Goal: Task Accomplishment & Management: Complete application form

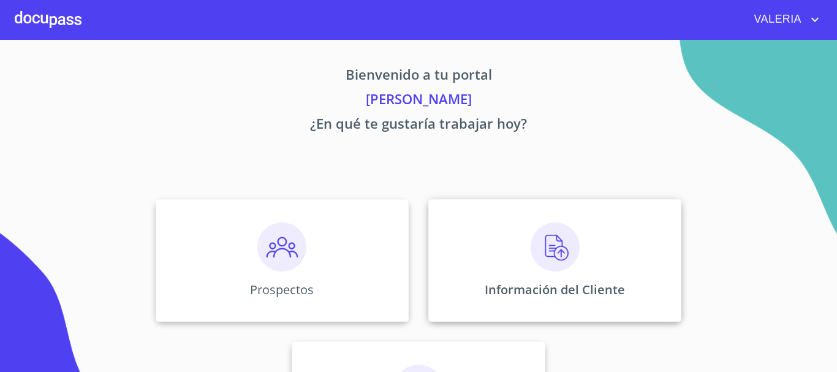
click at [531, 231] on img at bounding box center [555, 246] width 49 height 49
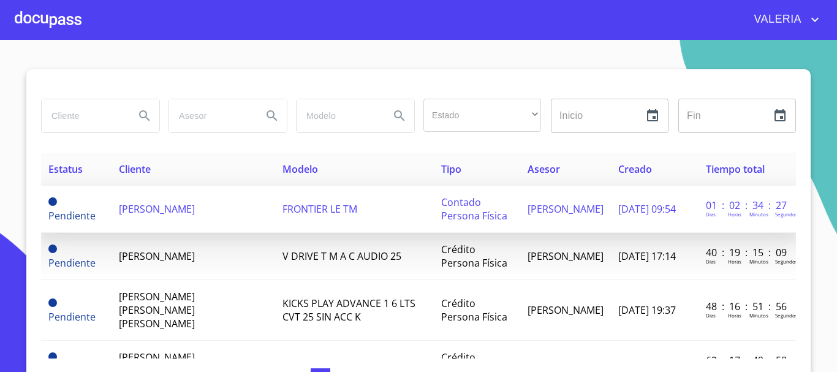
click at [198, 211] on td "[PERSON_NAME]" at bounding box center [194, 209] width 164 height 47
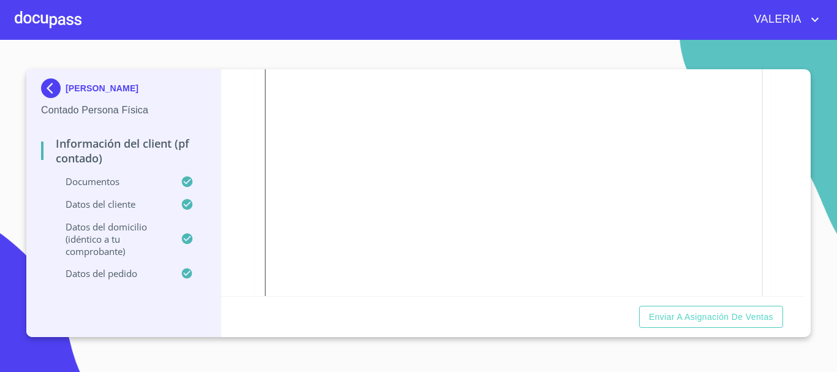
scroll to position [306, 0]
click at [25, 26] on div at bounding box center [48, 19] width 67 height 39
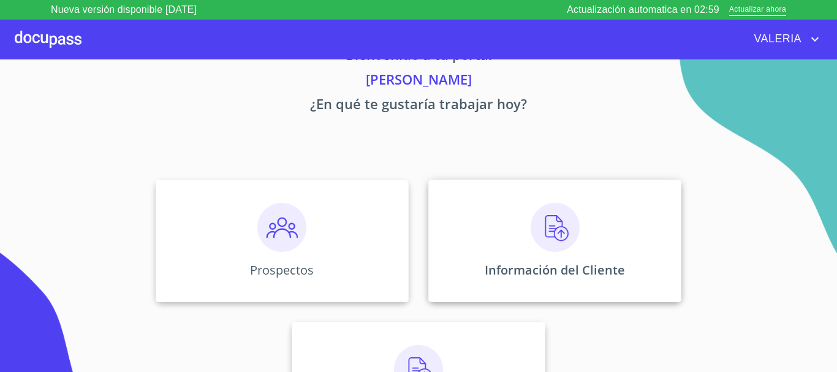
scroll to position [102, 0]
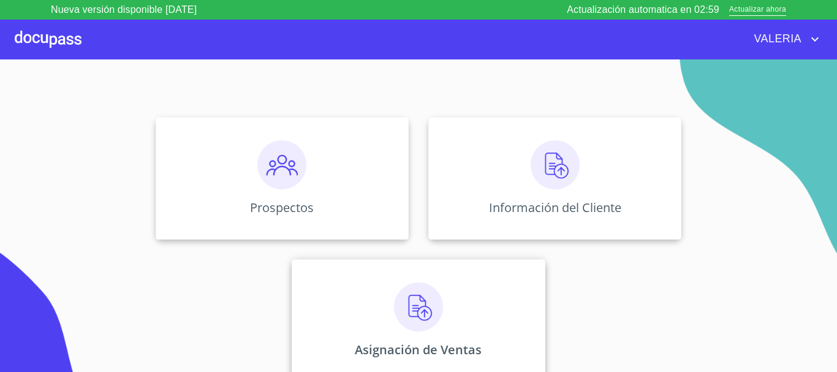
click at [415, 316] on img at bounding box center [418, 307] width 49 height 49
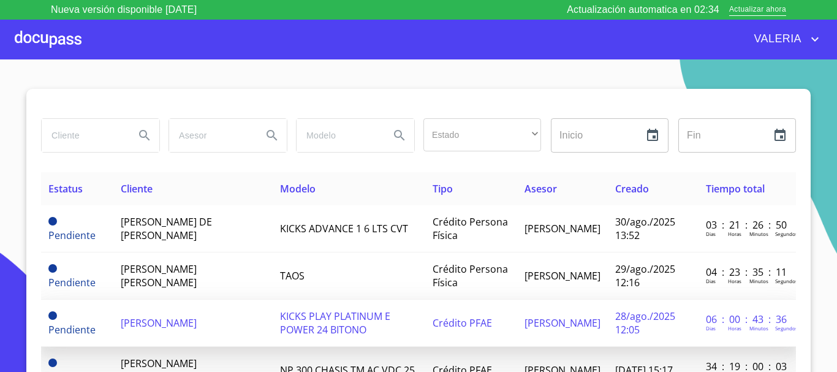
click at [217, 323] on td "[PERSON_NAME]" at bounding box center [192, 323] width 159 height 47
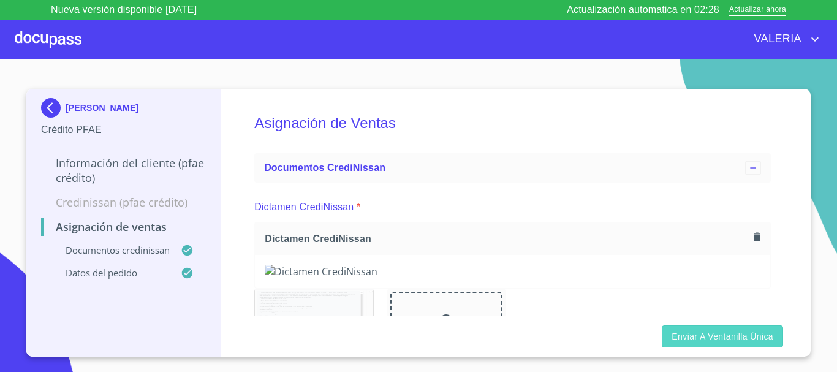
click at [716, 336] on span "Enviar a Ventanilla única" at bounding box center [723, 336] width 102 height 15
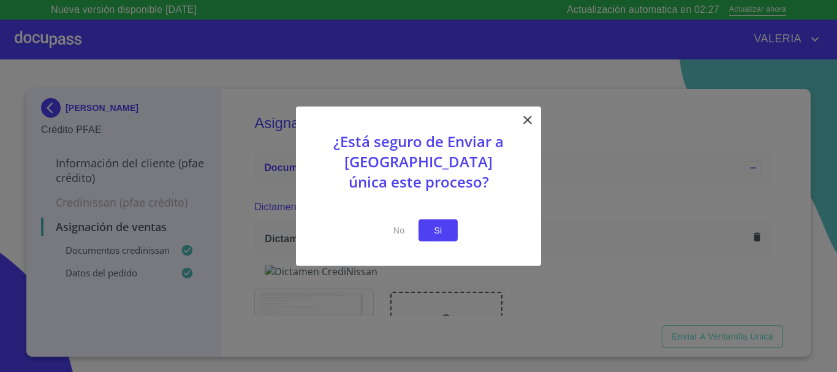
click at [451, 231] on button "Si" at bounding box center [438, 230] width 39 height 23
